Goal: Task Accomplishment & Management: Manage account settings

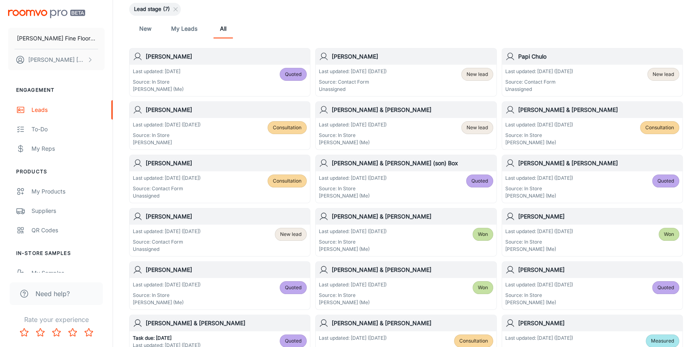
scroll to position [110, 0]
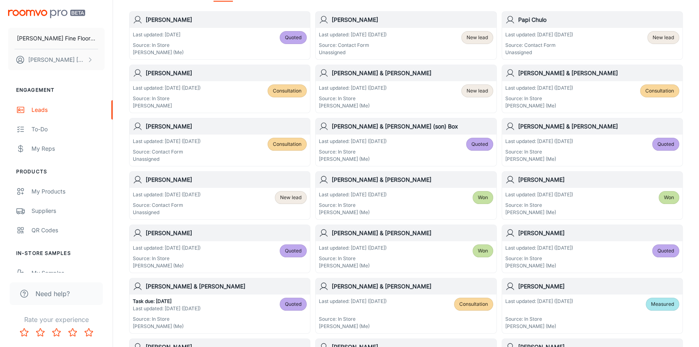
click at [592, 131] on div "[PERSON_NAME] & [PERSON_NAME]" at bounding box center [592, 126] width 180 height 16
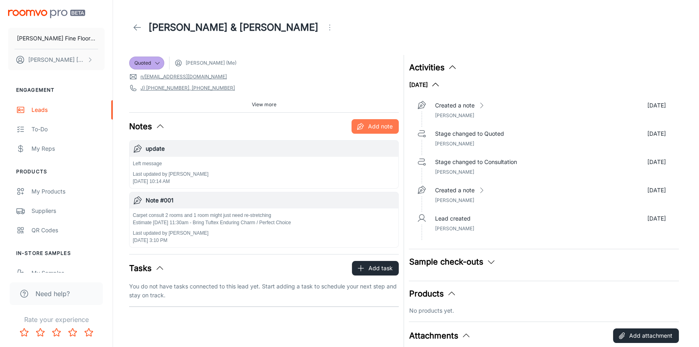
click at [376, 127] on button "Add note" at bounding box center [374, 126] width 47 height 15
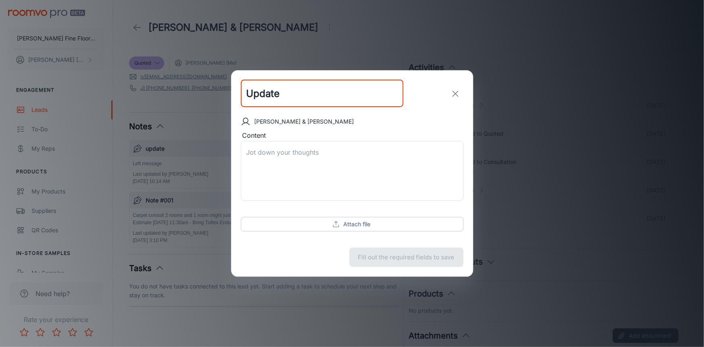
type input "Update"
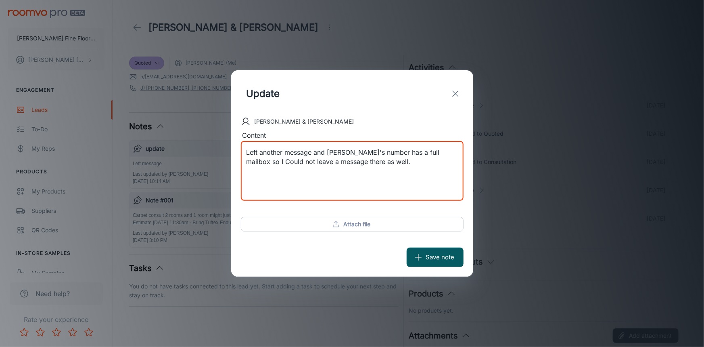
click at [314, 154] on textarea "Left another message and [PERSON_NAME]'s number has a full mailbox so I Could n…" at bounding box center [352, 171] width 211 height 46
click at [381, 164] on textarea "Left another message for [PERSON_NAME] and [PERSON_NAME]'s number has a full ma…" at bounding box center [352, 171] width 211 height 46
type textarea "Left another message for [PERSON_NAME] and [PERSON_NAME]'s number has a full ma…"
click at [433, 257] on button "Save note" at bounding box center [435, 256] width 57 height 19
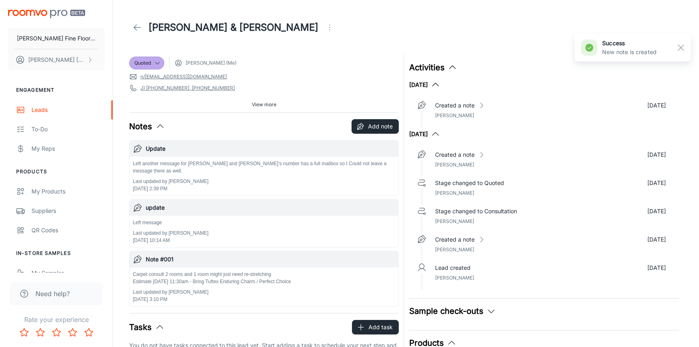
click at [133, 27] on icon at bounding box center [137, 28] width 10 height 10
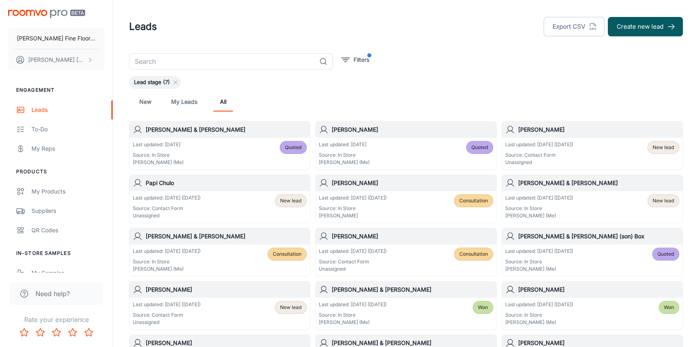
scroll to position [15, 0]
